Goal: Task Accomplishment & Management: Use online tool/utility

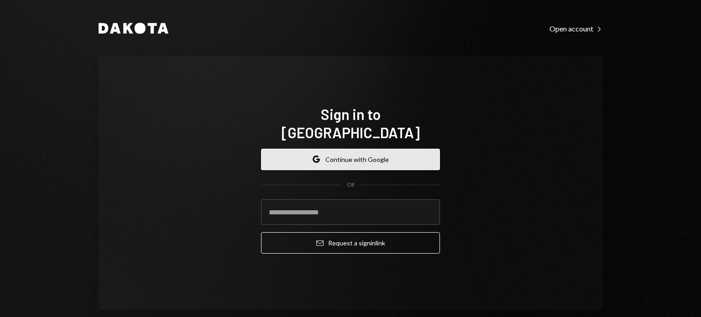
click at [320, 149] on button "Google Continue with Google" at bounding box center [350, 159] width 179 height 21
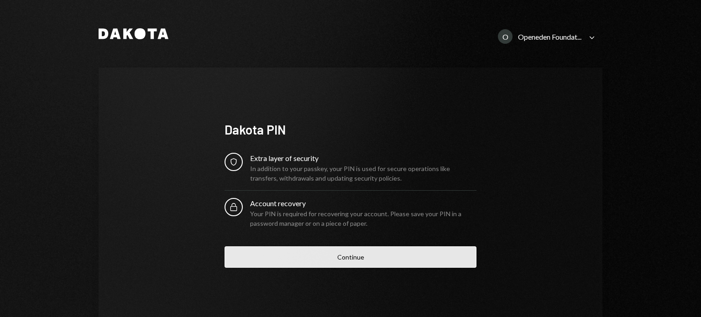
click at [311, 250] on button "Continue" at bounding box center [350, 256] width 252 height 21
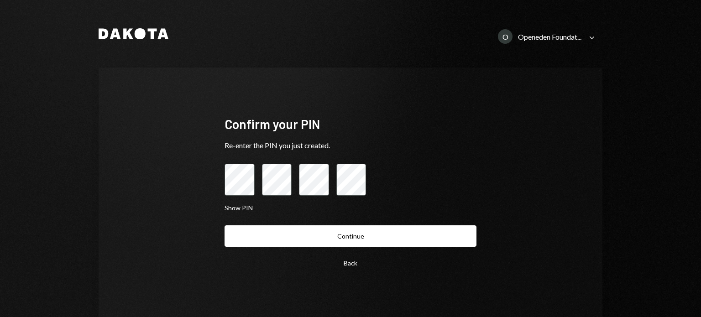
click at [305, 232] on button "Continue" at bounding box center [350, 235] width 252 height 21
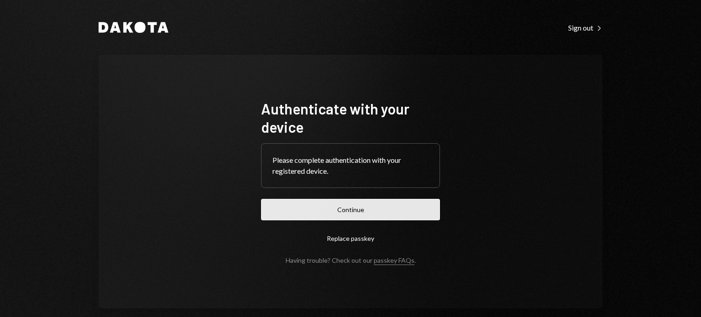
click at [307, 210] on button "Continue" at bounding box center [350, 209] width 179 height 21
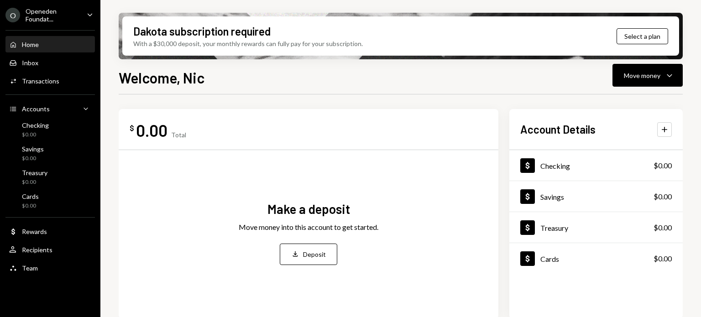
click at [71, 20] on div "Openeden Foundat..." at bounding box center [53, 15] width 54 height 16
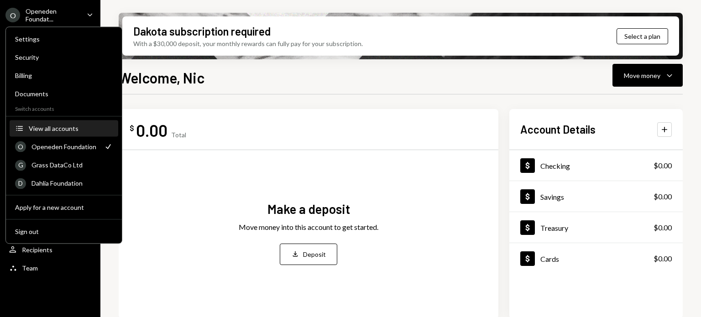
click at [55, 125] on div "View all accounts" at bounding box center [71, 129] width 84 height 8
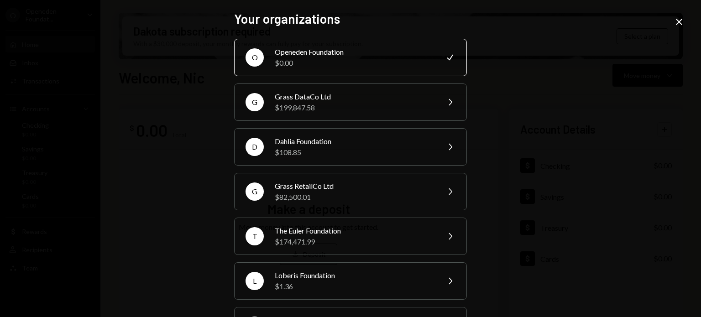
click at [374, 48] on div "Openeden Foundation" at bounding box center [354, 52] width 159 height 11
click at [676, 22] on icon "Close" at bounding box center [678, 21] width 11 height 11
